Goal: Transaction & Acquisition: Purchase product/service

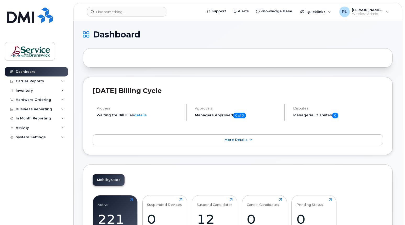
scroll to position [209, 0]
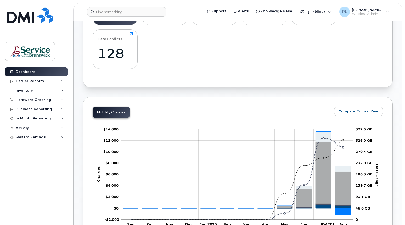
drag, startPoint x: 38, startPoint y: 213, endPoint x: 47, endPoint y: 193, distance: 21.2
click at [38, 213] on div "Dashboard Carrier Reports Monthly Billing Data Daily Data Pooling Data Behavior…" at bounding box center [37, 142] width 65 height 150
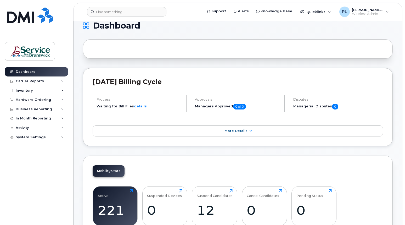
scroll to position [0, 0]
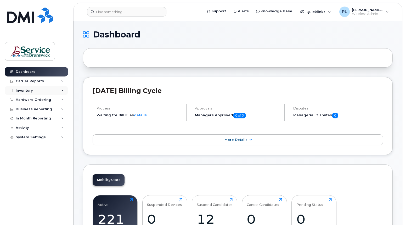
click at [28, 93] on div "Inventory" at bounding box center [36, 90] width 63 height 9
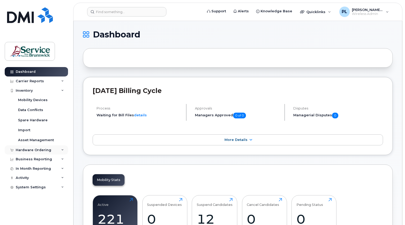
click at [28, 148] on div "Hardware Ordering" at bounding box center [34, 150] width 36 height 4
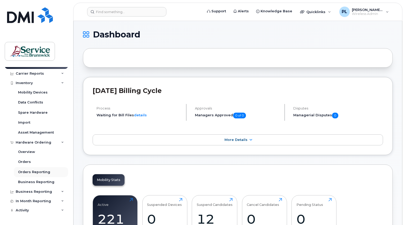
scroll to position [15, 0]
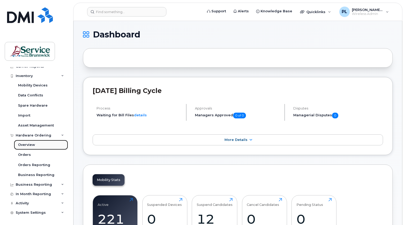
click at [30, 145] on div "Overview" at bounding box center [26, 144] width 17 height 5
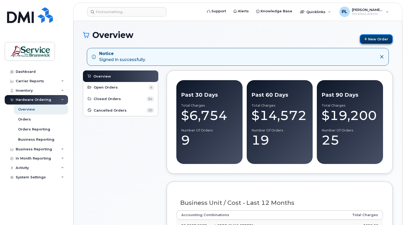
click at [373, 39] on link "New Order" at bounding box center [375, 39] width 33 height 10
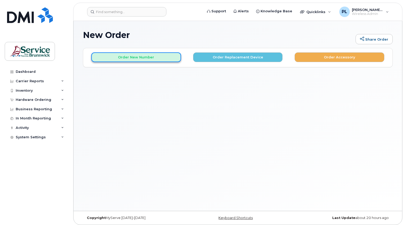
click at [160, 59] on button "Order New Number" at bounding box center [136, 57] width 90 height 10
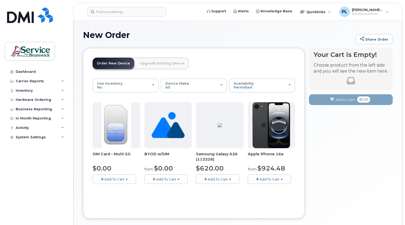
click at [154, 65] on link "Upgrade Existing Device" at bounding box center [162, 64] width 53 height 12
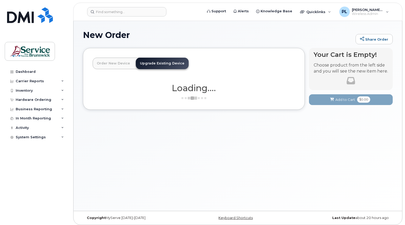
click at [115, 64] on link "Order New Device" at bounding box center [114, 64] width 42 height 12
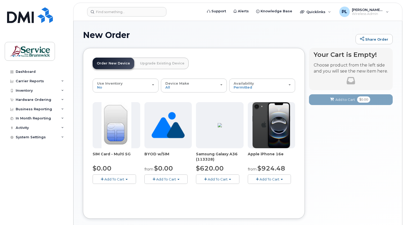
click at [151, 149] on div "BYOD w/SIM from $0.00 Add To Cart $0.00 - New Activation $0.00 - 30-Day Activat…" at bounding box center [168, 143] width 48 height 82
click at [171, 132] on img at bounding box center [167, 125] width 33 height 46
click at [171, 180] on span "Add To Cart" at bounding box center [166, 179] width 20 height 4
click at [168, 188] on link "$0.00 - New Activation" at bounding box center [173, 188] width 54 height 7
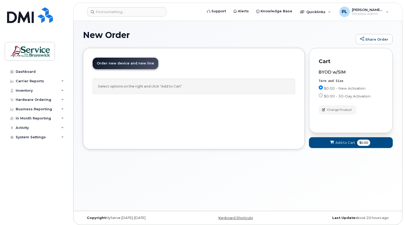
click at [332, 142] on icon at bounding box center [332, 142] width 4 height 3
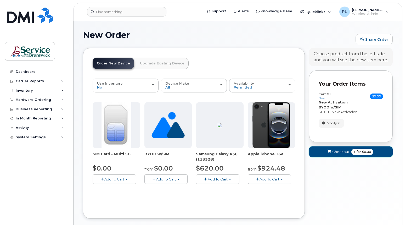
click at [329, 152] on icon "submit" at bounding box center [329, 151] width 4 height 3
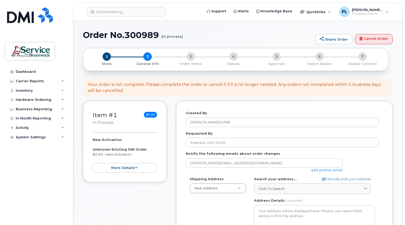
select select
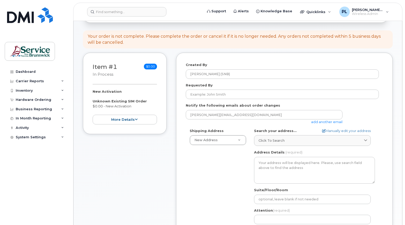
scroll to position [52, 0]
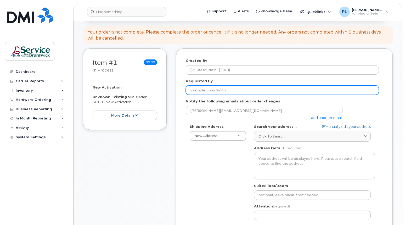
click at [208, 89] on input "Requested By" at bounding box center [282, 89] width 193 height 9
click at [213, 90] on input "Requested By" at bounding box center [282, 89] width 193 height 9
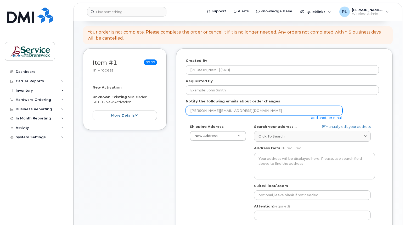
click at [200, 111] on input "lily.penney@snb.ca" at bounding box center [264, 110] width 157 height 9
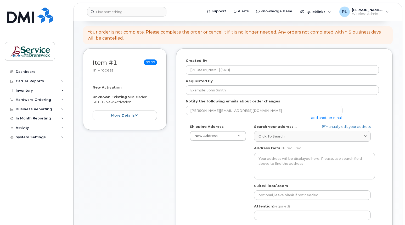
click at [184, 144] on div "Created By Penney, Lily (SNB) Requested By Notify the following emails about or…" at bounding box center [284, 173] width 216 height 251
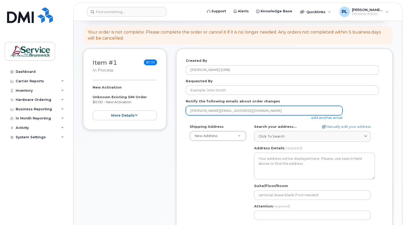
click at [205, 109] on input "lily.penney@snb.ca" at bounding box center [264, 110] width 157 height 9
click at [236, 110] on input "lily.penney@snb.ca" at bounding box center [264, 110] width 157 height 9
type input "snbtelecom@snb.ca"
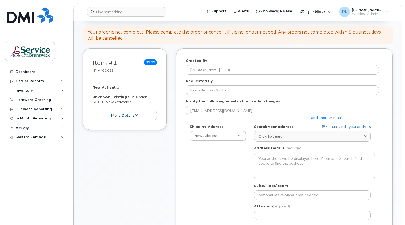
click at [218, 162] on div "Shipping Address New Address New Address ASD-E Main Office ASD-N Bathurst Educa…" at bounding box center [282, 184] width 193 height 120
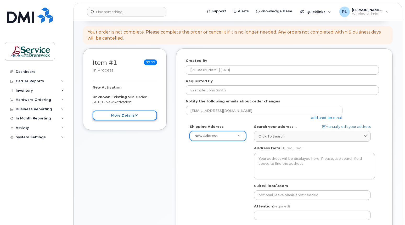
click at [134, 112] on button "more details" at bounding box center [125, 115] width 64 height 10
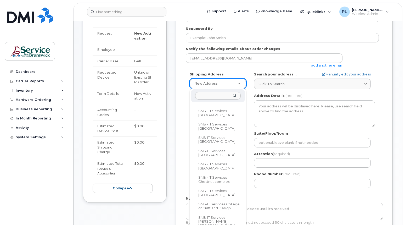
scroll to position [268, 0]
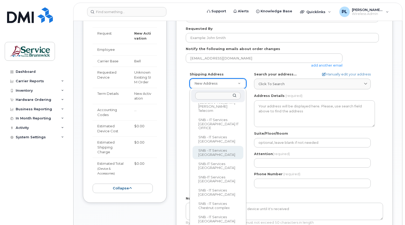
select select
type textarea "30-435 Brookside Dr Fredericton New Brunswick E3A 8V4"
type input "[PERSON_NAME]"
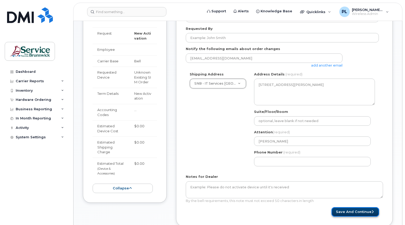
click at [346, 210] on button "Save and Continue" at bounding box center [355, 212] width 48 height 10
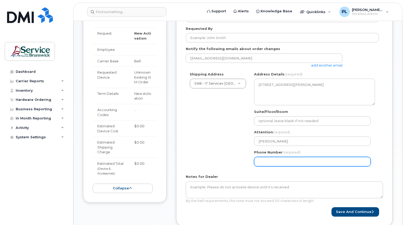
click at [265, 162] on input "Phone Number" at bounding box center [312, 161] width 117 height 9
type input "5064625239"
click at [287, 158] on input "5064625239" at bounding box center [312, 161] width 117 height 9
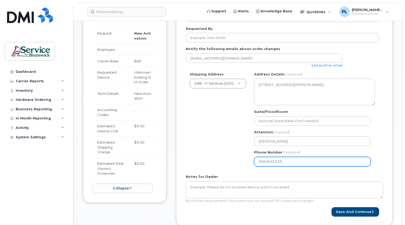
select select
type input "5064444600"
select select
type input "5064625239"
select select
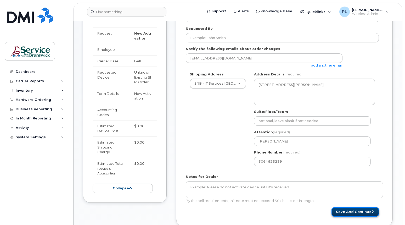
click at [352, 212] on button "Save and Continue" at bounding box center [355, 212] width 48 height 10
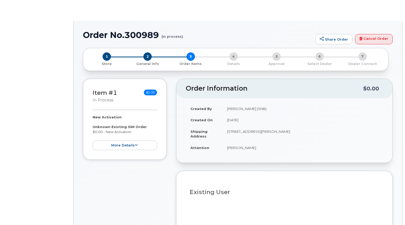
select select
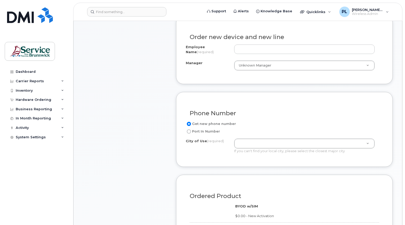
scroll to position [183, 0]
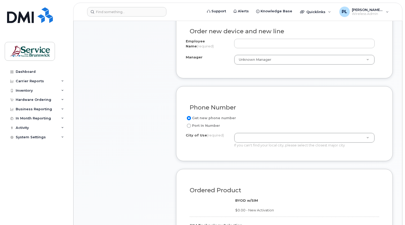
click at [199, 127] on label "Port In Number" at bounding box center [203, 125] width 34 height 6
click at [191, 127] on input "Port In Number" at bounding box center [189, 125] width 4 height 4
radio input "true"
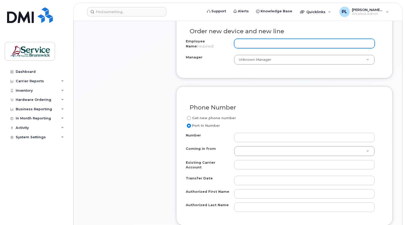
click at [245, 42] on input "Employee Name (required)" at bounding box center [304, 43] width 141 height 9
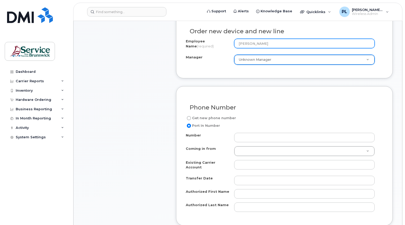
type input "Gisele Mcintyre"
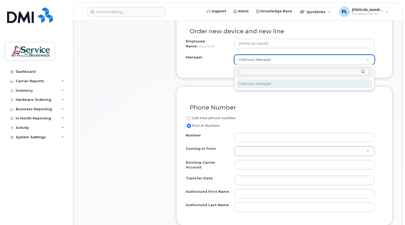
drag, startPoint x: 197, startPoint y: 75, endPoint x: 201, endPoint y: 73, distance: 5.3
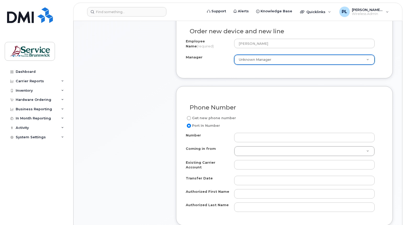
scroll to position [235, 0]
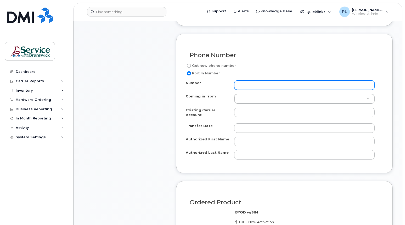
click at [251, 85] on input "Number" at bounding box center [304, 84] width 141 height 9
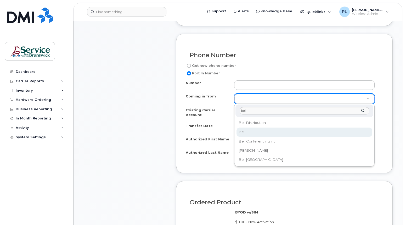
type input "bell"
select select "Bell"
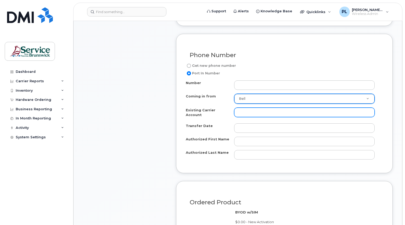
click at [243, 110] on input "Existing Carrier Account" at bounding box center [304, 111] width 141 height 9
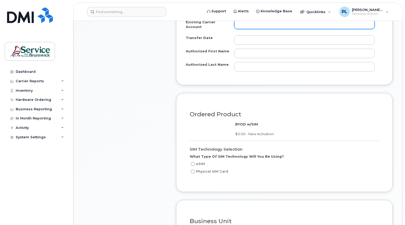
scroll to position [366, 0]
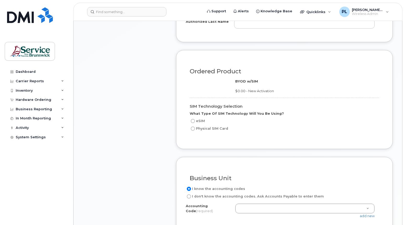
click at [200, 127] on label "Physical SIM Card" at bounding box center [209, 128] width 38 height 6
click at [195, 127] on input "Physical SIM Card" at bounding box center [193, 128] width 4 height 4
radio input "true"
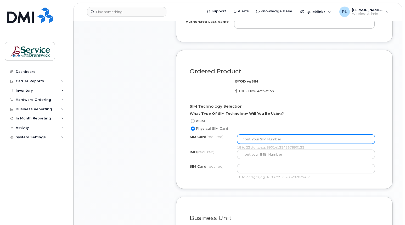
click at [256, 136] on input "text" at bounding box center [306, 138] width 138 height 9
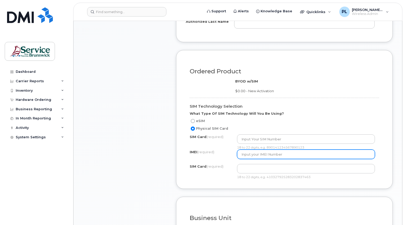
click at [260, 149] on input "text" at bounding box center [306, 153] width 138 height 9
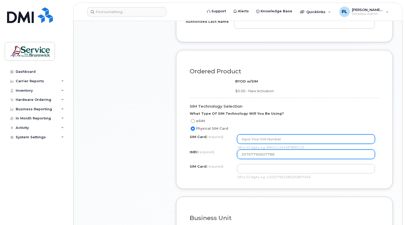
type input "35767790607788"
click at [262, 134] on input "text" at bounding box center [306, 138] width 138 height 9
type input "89302610207733352048"
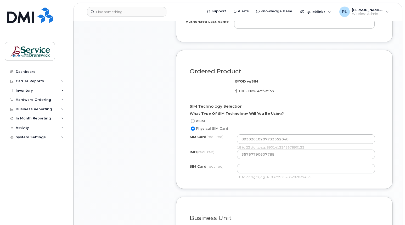
click at [222, 178] on div "Ordered Product BYOD w/SIM $0.00 - New Activation SIM Technology Selection What…" at bounding box center [284, 119] width 216 height 139
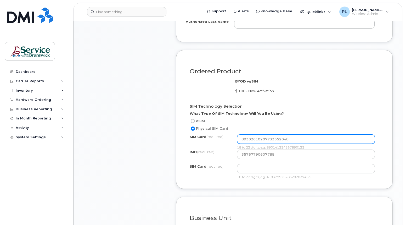
click at [296, 137] on input "89302610207733352048" at bounding box center [306, 138] width 138 height 9
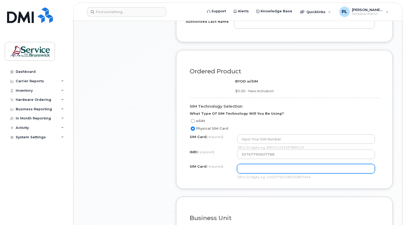
click at [253, 167] on input "text" at bounding box center [306, 168] width 138 height 9
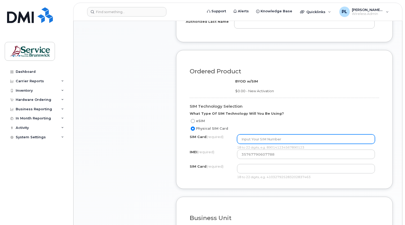
click at [267, 135] on input "text" at bounding box center [306, 138] width 138 height 9
paste input "89302610207733352048"
type input "89302610207733352048"
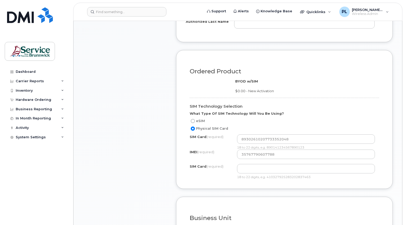
click at [215, 180] on div "Ordered Product BYOD w/SIM $0.00 - New Activation SIM Technology Selection What…" at bounding box center [284, 119] width 216 height 139
click at [250, 166] on input "text" at bounding box center [306, 168] width 138 height 9
paste input "89302610207733352048"
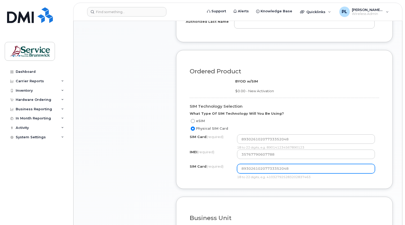
type input "89302610207733352048"
click at [213, 182] on div "Ordered Product BYOD w/SIM $0.00 - New Activation SIM Technology Selection What…" at bounding box center [284, 119] width 216 height 139
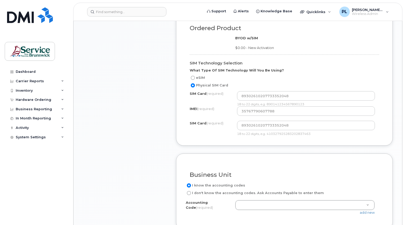
scroll to position [418, 0]
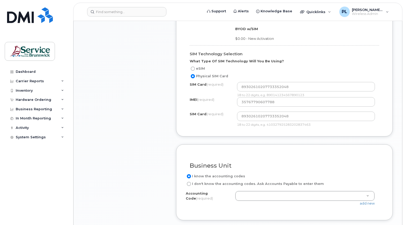
click at [210, 180] on label "I don't know the accounting codes. Ask Accounts Payable to enter them" at bounding box center [255, 183] width 138 height 6
click at [191, 181] on input "I don't know the accounting codes. Ask Accounts Payable to enter them" at bounding box center [189, 183] width 4 height 4
radio input "true"
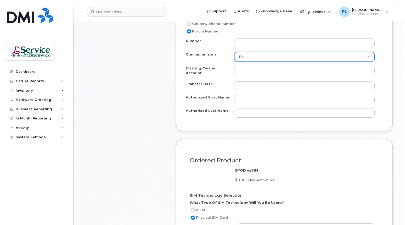
scroll to position [235, 0]
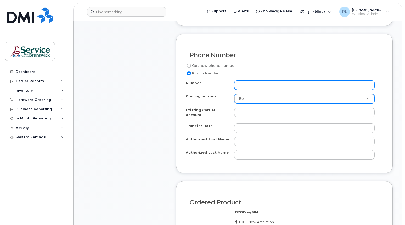
click at [259, 88] on input "Number" at bounding box center [304, 84] width 141 height 9
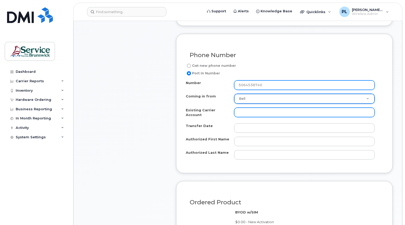
type input "5064538740"
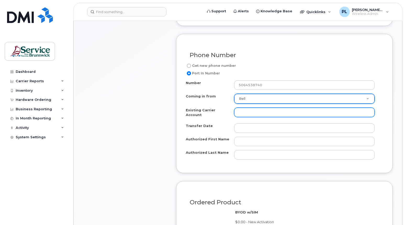
click at [251, 115] on input "Existing Carrier Account" at bounding box center [304, 111] width 141 height 9
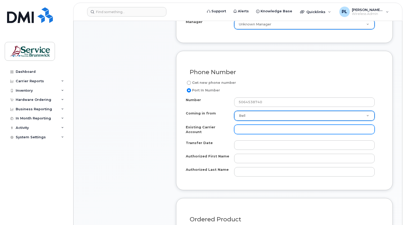
scroll to position [209, 0]
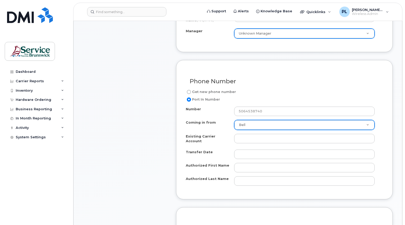
click at [7, 166] on div "Dashboard Carrier Reports Monthly Billing Data Daily Data Pooling Data Behavior…" at bounding box center [37, 142] width 65 height 150
click at [264, 133] on div "Number 5064538740 Coming in from Bell Coming in from Fizz Videotron PublicMobil…" at bounding box center [284, 145] width 197 height 79
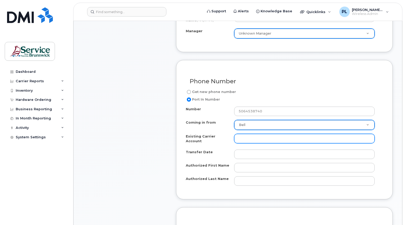
click at [260, 138] on input "Existing Carrier Account" at bounding box center [304, 138] width 141 height 9
paste input "4611943"
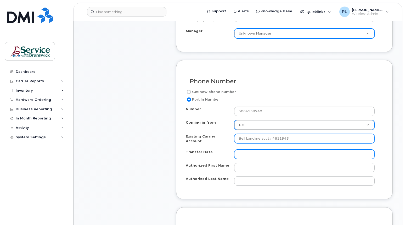
type input "Bell Landline acct# 4611943"
click at [255, 154] on input "Transfer Date" at bounding box center [304, 153] width 141 height 9
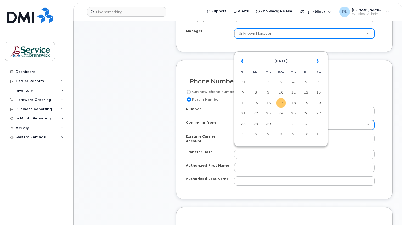
click at [279, 102] on td "17" at bounding box center [280, 102] width 9 height 9
type input "2025-09-17"
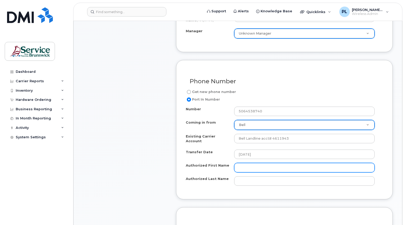
click at [247, 164] on input "Authorized First Name" at bounding box center [304, 167] width 141 height 9
type input "Lily"
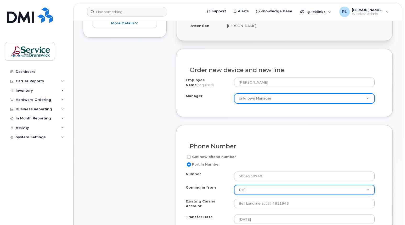
scroll to position [157, 0]
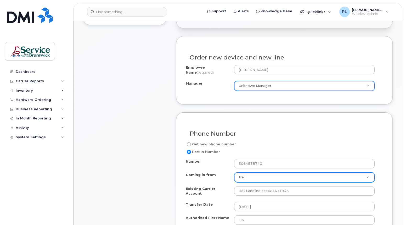
type input "Penney"
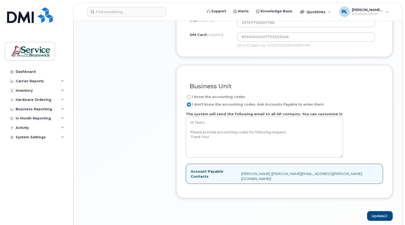
scroll to position [523, 0]
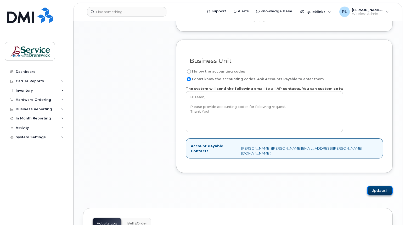
click at [373, 185] on button "Update" at bounding box center [380, 190] width 26 height 10
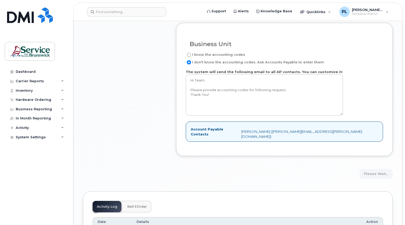
scroll to position [549, 0]
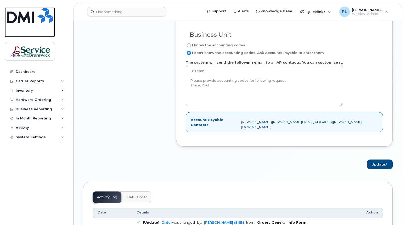
click at [40, 16] on img at bounding box center [30, 15] width 46 height 16
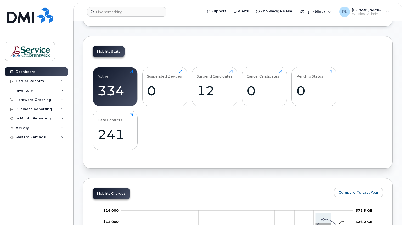
scroll to position [52, 0]
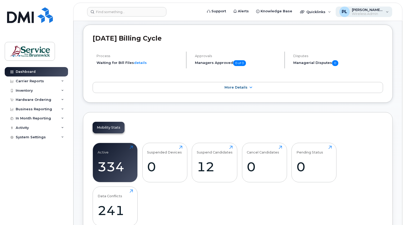
click at [364, 10] on span "[PERSON_NAME] (SNB)" at bounding box center [367, 10] width 31 height 4
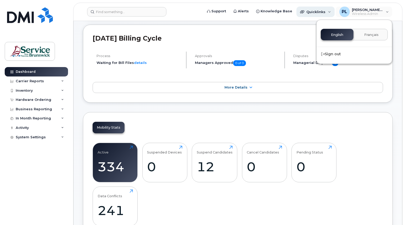
click at [322, 15] on div "Quicklinks" at bounding box center [315, 12] width 38 height 10
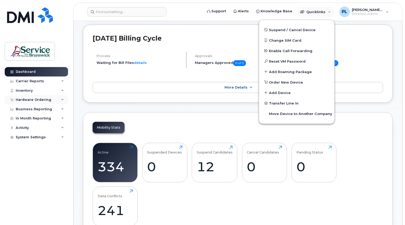
click at [61, 98] on div "Hardware Ordering" at bounding box center [36, 99] width 63 height 9
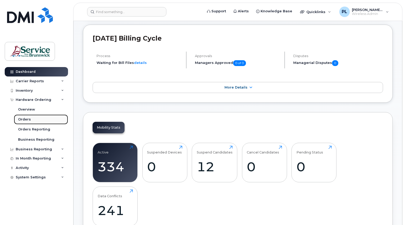
click at [29, 120] on div "Orders" at bounding box center [24, 119] width 13 height 5
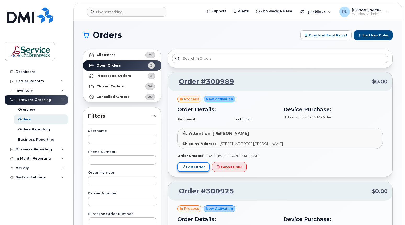
click at [199, 166] on link "Edit Order" at bounding box center [193, 167] width 32 height 10
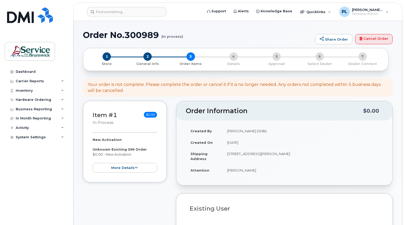
select select
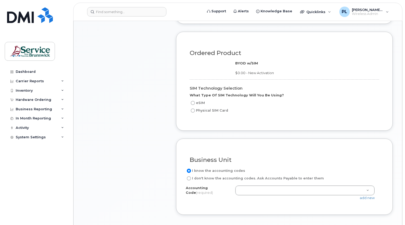
scroll to position [169, 0]
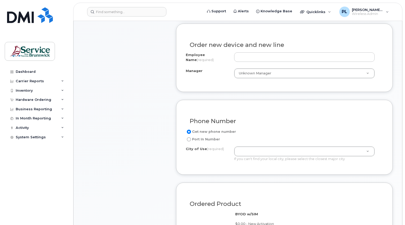
click at [134, 199] on div "Item #1 in process $0.00 New Activation Unknown Existing SIM Order $0.00 - New …" at bounding box center [125, 159] width 84 height 456
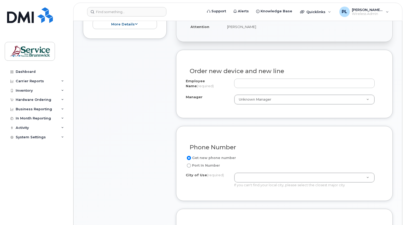
scroll to position [222, 0]
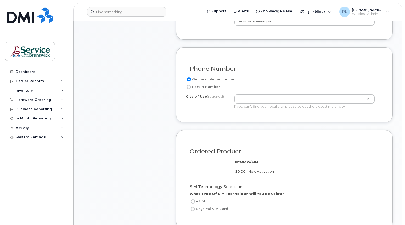
click at [209, 85] on label "Port In Number" at bounding box center [203, 87] width 34 height 6
click at [191, 85] on input "Port In Number" at bounding box center [189, 87] width 4 height 4
radio input "true"
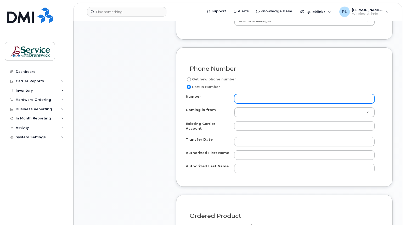
click at [251, 101] on input "Number" at bounding box center [304, 98] width 141 height 9
click at [297, 103] on input "506453" at bounding box center [304, 98] width 141 height 9
type input "5064538740"
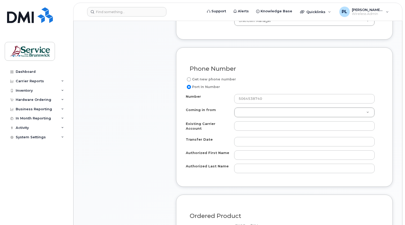
click at [243, 104] on div "Number 5064538740 Coming in from Coming in from Coming in from Fizz Videotron P…" at bounding box center [284, 133] width 197 height 79
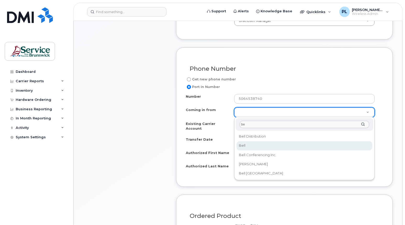
type input "b"
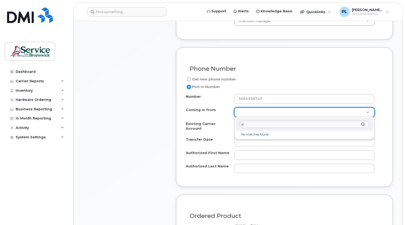
type input "a"
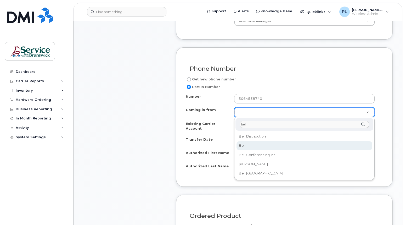
type input "bell"
select select "Bell"
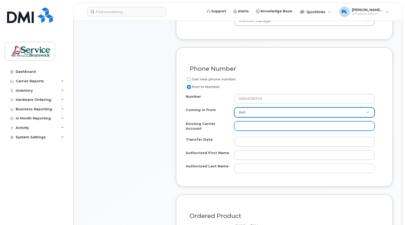
click at [250, 123] on input "Existing Carrier Account" at bounding box center [304, 125] width 141 height 9
type input "a"
paste input "4611943"
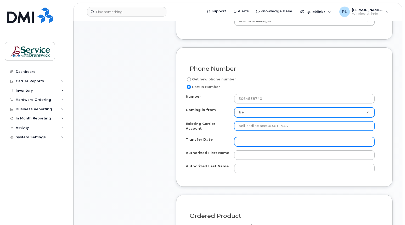
type input "bell landline acct # 4611943"
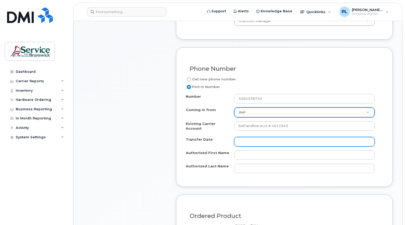
click at [253, 137] on input "Transfer Date" at bounding box center [304, 141] width 141 height 9
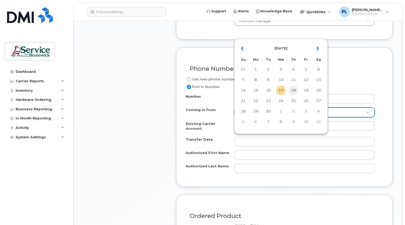
click at [296, 88] on td "18" at bounding box center [293, 89] width 9 height 9
type input "2025-09-18"
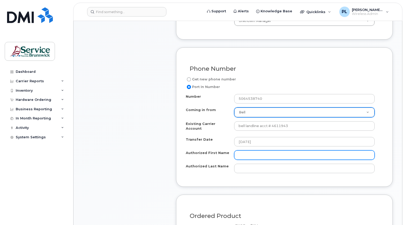
click at [257, 155] on input "Authorized First Name" at bounding box center [304, 154] width 141 height 9
type input "Lily"
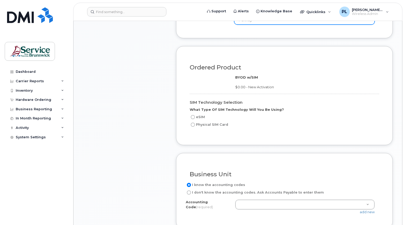
scroll to position [379, 0]
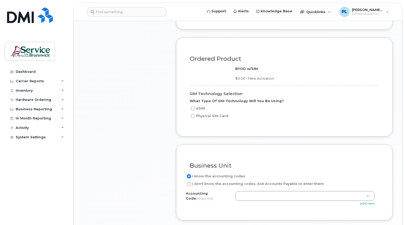
type input "Penney"
click at [200, 113] on label "Physical SIM Card" at bounding box center [209, 116] width 38 height 6
click at [195, 114] on input "Physical SIM Card" at bounding box center [193, 116] width 4 height 4
radio input "true"
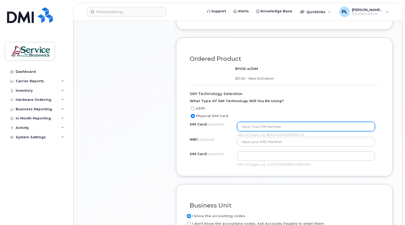
click at [262, 123] on input "text" at bounding box center [306, 126] width 138 height 9
type input "89302610207733352048"
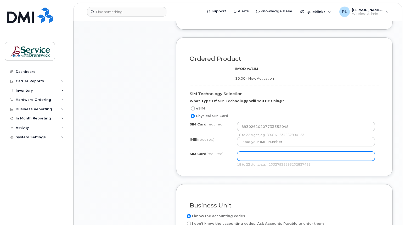
click at [259, 153] on input "text" at bounding box center [306, 155] width 138 height 9
paste input "89302610207733352048"
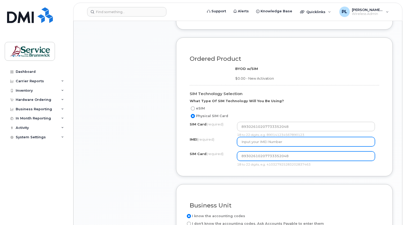
type input "89302610207733352048"
click at [257, 139] on input "text" at bounding box center [306, 141] width 138 height 9
type input "357167790607788"
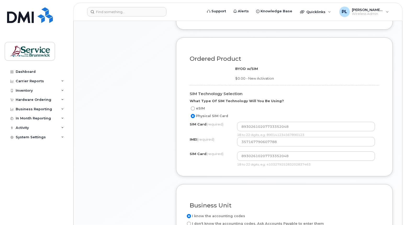
click at [199, 174] on form "Existing User Additional cost to upgrading the device Selected device is Eligib…" at bounding box center [284, 48] width 216 height 468
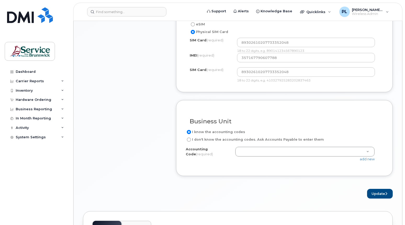
scroll to position [483, 0]
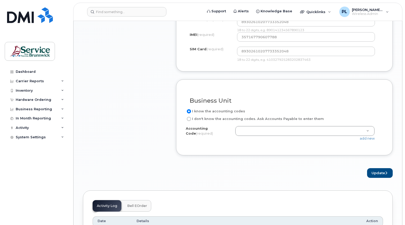
click at [228, 117] on label "I don't know the accounting codes. Ask Accounts Payable to enter them" at bounding box center [255, 119] width 138 height 6
click at [191, 117] on input "I don't know the accounting codes. Ask Accounts Payable to enter them" at bounding box center [189, 119] width 4 height 4
radio input "true"
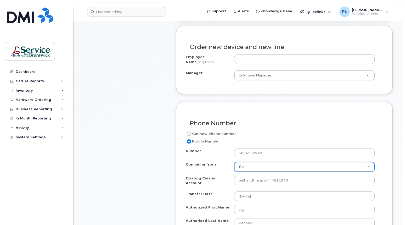
scroll to position [91, 0]
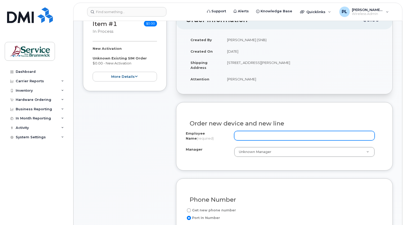
click at [244, 133] on input "Employee Name (required)" at bounding box center [304, 135] width 141 height 9
type input "F"
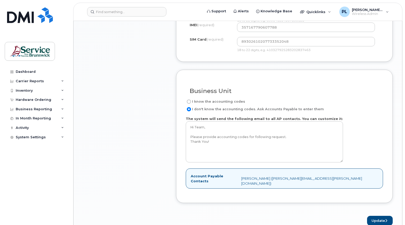
scroll to position [561, 0]
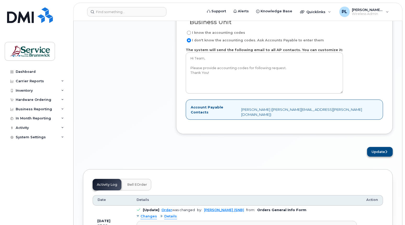
type input "[PERSON_NAME]"
click at [382, 147] on button "Update" at bounding box center [380, 152] width 26 height 10
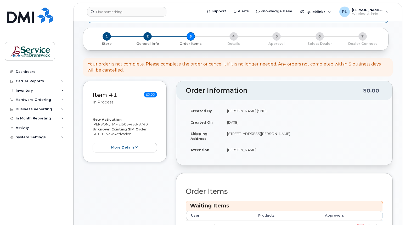
scroll to position [26, 0]
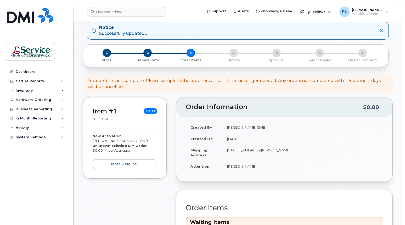
click at [126, 53] on div "2 General Info" at bounding box center [147, 56] width 43 height 14
click at [150, 51] on span "2" at bounding box center [147, 53] width 8 height 8
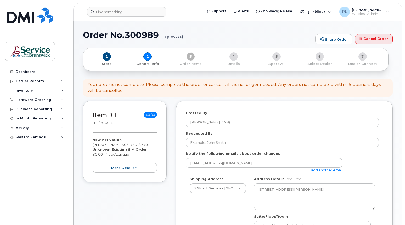
select select
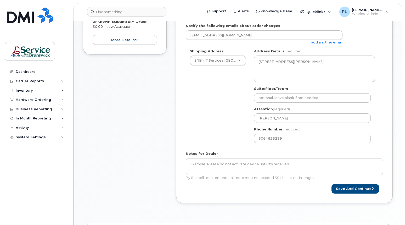
scroll to position [131, 0]
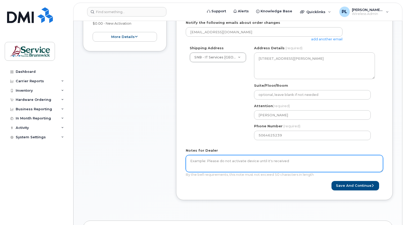
click at [219, 161] on textarea "Notes for Dealer" at bounding box center [284, 163] width 197 height 17
type textarea "Landline port"
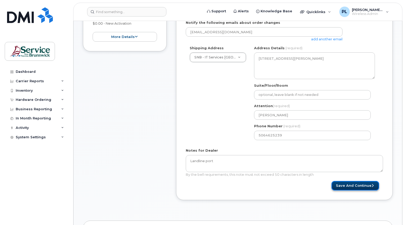
click at [339, 184] on button "Save and Continue" at bounding box center [355, 186] width 48 height 10
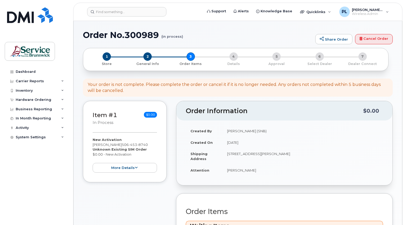
scroll to position [105, 0]
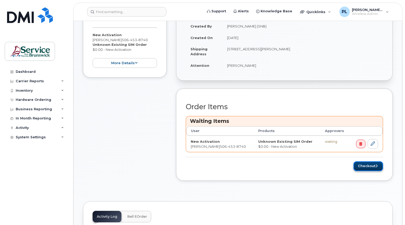
click at [363, 167] on button "Checkout" at bounding box center [368, 166] width 30 height 10
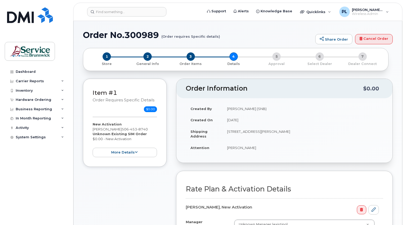
select select
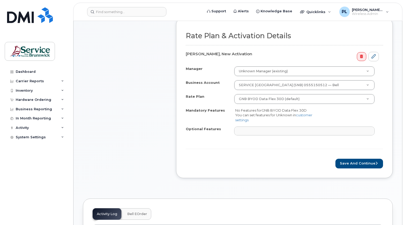
scroll to position [157, 0]
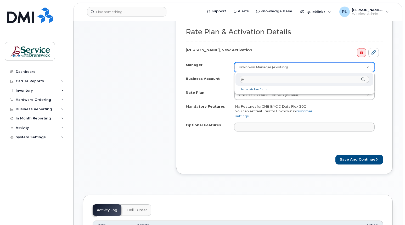
type input "j"
type input "[PERSON_NAME]"
type input "g"
type input "belle"
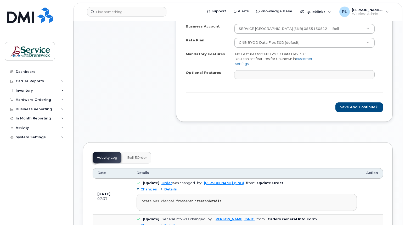
scroll to position [183, 0]
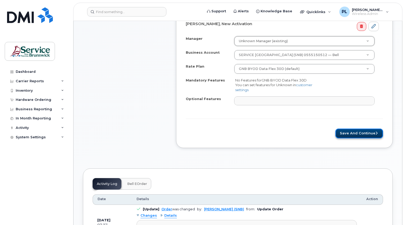
click at [351, 131] on button "Save and Continue" at bounding box center [359, 133] width 48 height 10
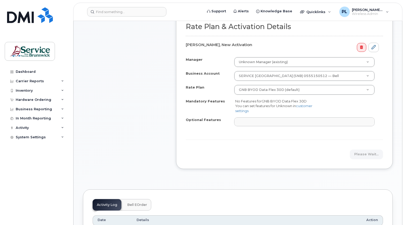
scroll to position [131, 0]
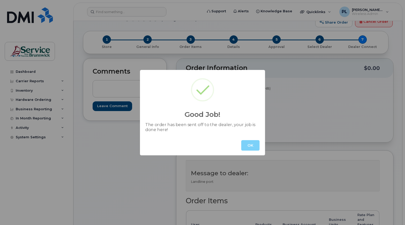
scroll to position [26, 0]
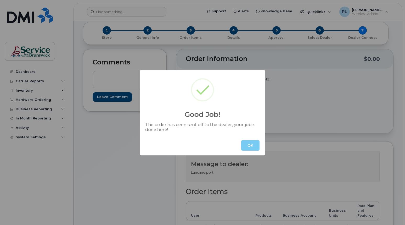
click at [249, 147] on button "OK" at bounding box center [250, 145] width 18 height 10
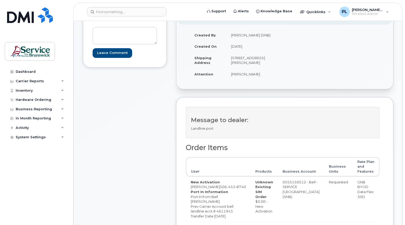
scroll to position [0, 0]
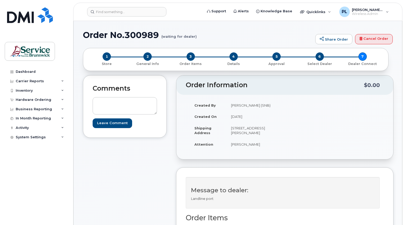
click at [102, 211] on div "Comments Leave Comment" at bounding box center [125, 214] width 84 height 278
